Goal: Information Seeking & Learning: Find contact information

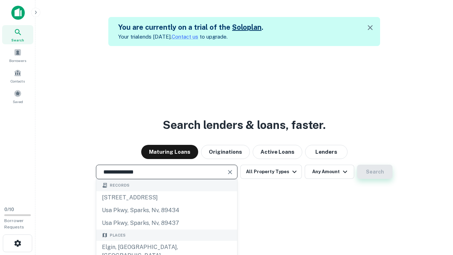
type input "**********"
click at [375, 172] on button "Search" at bounding box center [374, 171] width 35 height 14
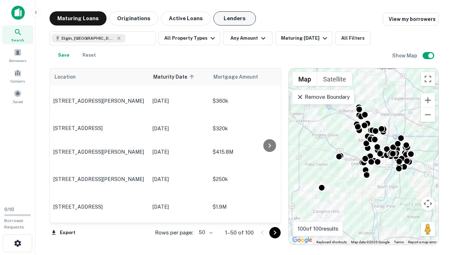
click at [234, 18] on button "Lenders" at bounding box center [234, 18] width 42 height 14
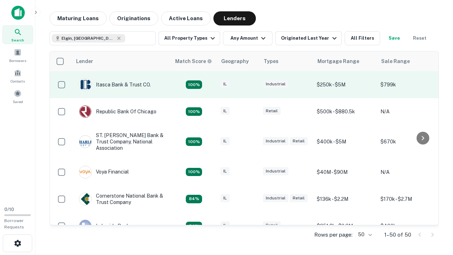
click at [251, 85] on div "IL" at bounding box center [237, 85] width 35 height 10
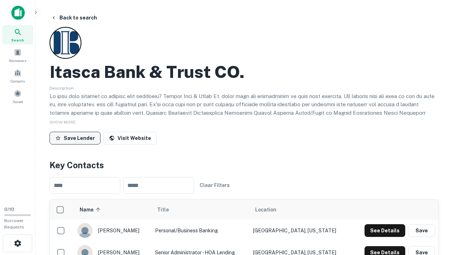
click at [75, 138] on button "Save Lender" at bounding box center [75, 138] width 51 height 13
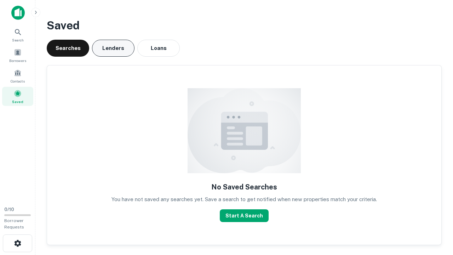
click at [113, 48] on button "Lenders" at bounding box center [113, 48] width 42 height 17
